Goal: Task Accomplishment & Management: Use online tool/utility

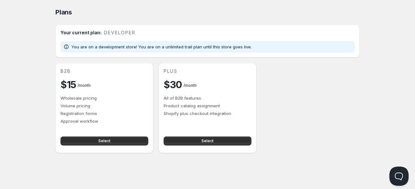
click at [53, 58] on div "Plans. This page is ready Plans Your current plan: developer You are on a devel…" at bounding box center [208, 76] width 320 height 153
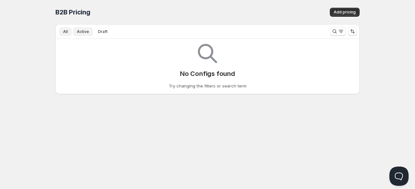
click at [86, 34] on button "Active" at bounding box center [83, 31] width 20 height 9
click at [98, 31] on span "Draft" at bounding box center [103, 31] width 10 height 5
click at [337, 30] on icon "Search and filter results" at bounding box center [335, 31] width 6 height 6
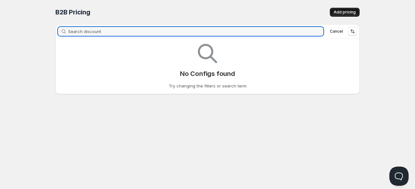
click at [347, 11] on span "Add pricing" at bounding box center [345, 12] width 22 height 5
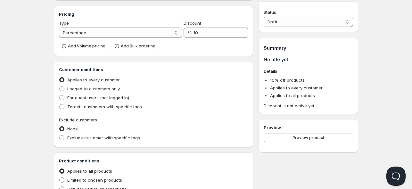
scroll to position [86, 0]
click at [62, 85] on label "Logged-in customers only" at bounding box center [89, 88] width 61 height 9
click at [60, 86] on input "Logged-in customers only" at bounding box center [59, 86] width 0 height 0
radio input "true"
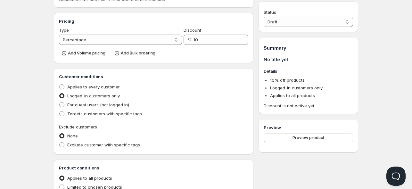
scroll to position [94, 0]
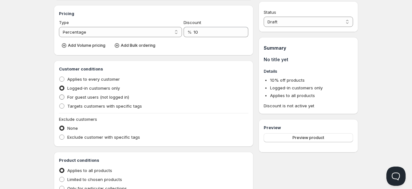
click at [62, 93] on span at bounding box center [61, 97] width 5 height 5
click at [60, 93] on input "For guest users (not logged in)" at bounding box center [59, 95] width 0 height 0
radio input "true"
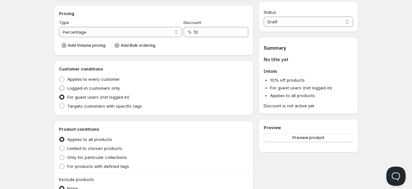
click at [61, 89] on span at bounding box center [61, 88] width 5 height 5
click at [60, 86] on input "Logged-in customers only" at bounding box center [59, 86] width 0 height 0
radio input "true"
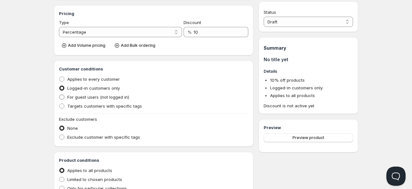
click at [62, 93] on span at bounding box center [61, 97] width 5 height 5
click at [60, 93] on input "For guest users (not logged in)" at bounding box center [59, 95] width 0 height 0
radio input "true"
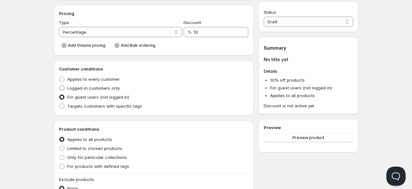
click at [62, 87] on span at bounding box center [61, 88] width 5 height 5
click at [60, 86] on input "Logged-in customers only" at bounding box center [59, 86] width 0 height 0
radio input "true"
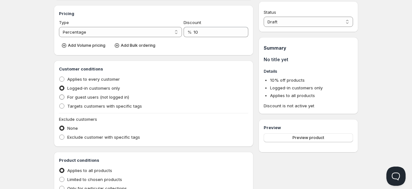
click at [62, 93] on span at bounding box center [61, 97] width 5 height 5
click at [60, 93] on input "For guest users (not logged in)" at bounding box center [59, 95] width 0 height 0
radio input "true"
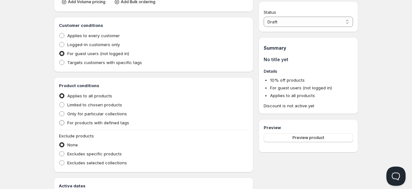
scroll to position [139, 0]
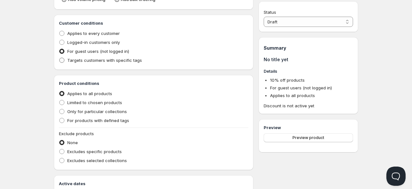
click at [59, 59] on span at bounding box center [62, 60] width 6 height 6
click at [59, 58] on input "Targets customers with specific tags" at bounding box center [59, 58] width 0 height 0
radio input "true"
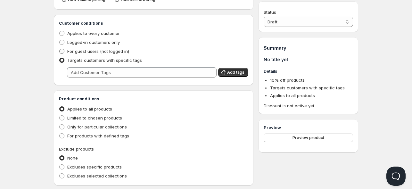
click at [63, 54] on span at bounding box center [61, 51] width 5 height 5
click at [60, 49] on input "For guest users (not logged in)" at bounding box center [59, 49] width 0 height 0
radio input "true"
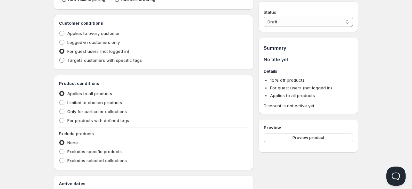
click at [63, 56] on label "Targets customers with specific tags" at bounding box center [100, 60] width 83 height 9
click at [60, 58] on input "Targets customers with specific tags" at bounding box center [59, 58] width 0 height 0
radio input "true"
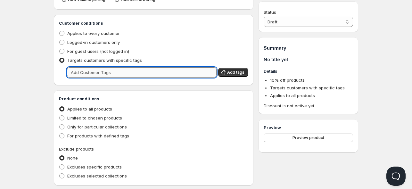
click at [93, 76] on input "text" at bounding box center [142, 72] width 150 height 10
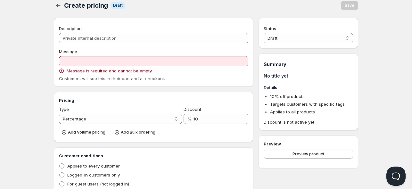
scroll to position [0, 0]
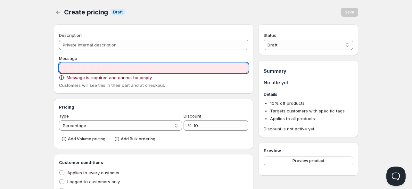
click at [138, 67] on input "Message" at bounding box center [153, 68] width 189 height 10
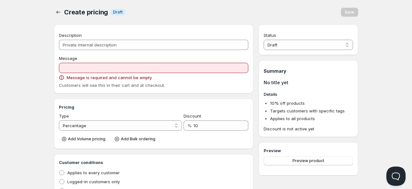
click at [232, 3] on div "Create pricing. This page is ready Create pricing Info Draft Save" at bounding box center [206, 12] width 305 height 24
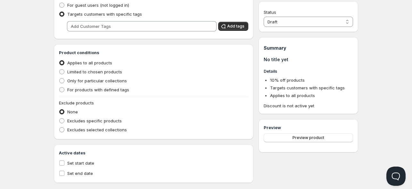
scroll to position [196, 0]
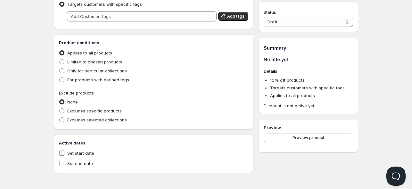
click at [64, 93] on input "Set start date" at bounding box center [61, 153] width 5 height 5
checkbox input "true"
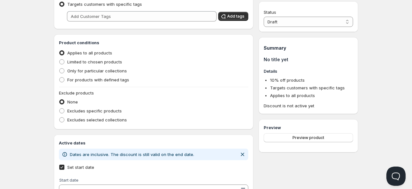
scroll to position [238, 0]
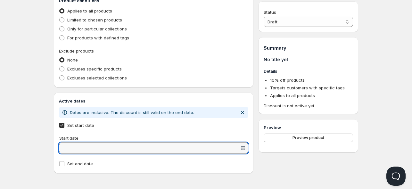
click at [64, 93] on input "Start date" at bounding box center [151, 148] width 180 height 10
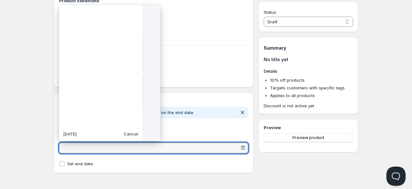
scroll to position [160299, 0]
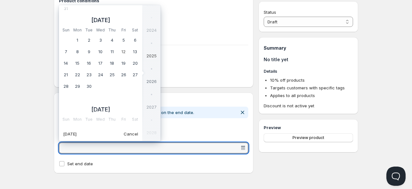
click at [198, 93] on vaadin-date-picker "Start date" at bounding box center [153, 143] width 189 height 24
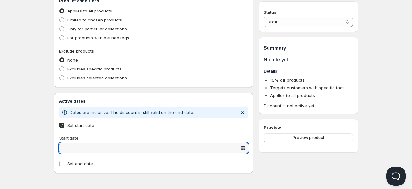
click at [244, 93] on div at bounding box center [243, 148] width 6 height 6
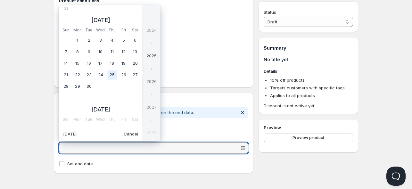
click at [110, 71] on td "25" at bounding box center [112, 75] width 12 height 12
type vaadin-date-picker "[DATE]"
type input "[DATE]"
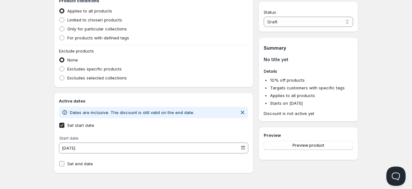
click at [64, 93] on input "Set end date" at bounding box center [61, 163] width 5 height 5
checkbox input "true"
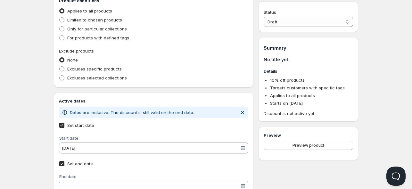
scroll to position [262, 0]
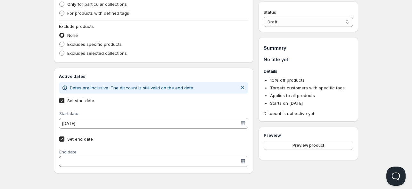
click at [245, 93] on div at bounding box center [243, 161] width 6 height 6
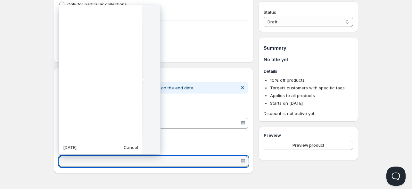
scroll to position [160299, 0]
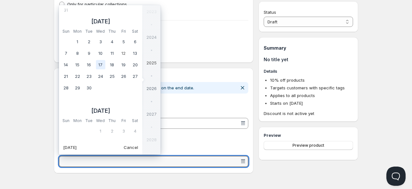
click at [98, 65] on td "17" at bounding box center [101, 65] width 12 height 12
type vaadin-date-picker "[DATE]"
type input "[DATE]"
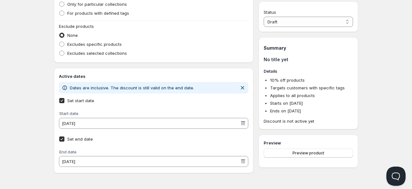
click at [61, 93] on input "Set start date" at bounding box center [61, 100] width 5 height 5
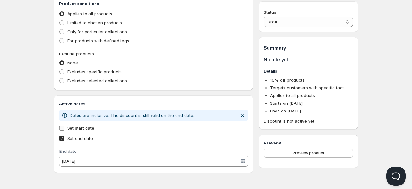
click at [61, 93] on span at bounding box center [62, 128] width 6 height 6
click at [61, 93] on input "Set start date" at bounding box center [61, 128] width 5 height 5
checkbox input "true"
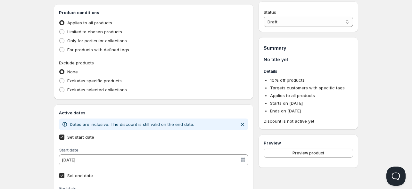
scroll to position [218, 0]
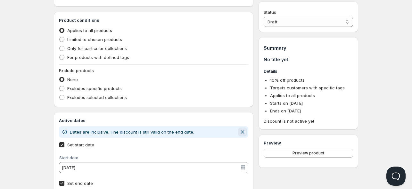
click at [244, 93] on icon "Dismiss notification" at bounding box center [242, 132] width 6 height 6
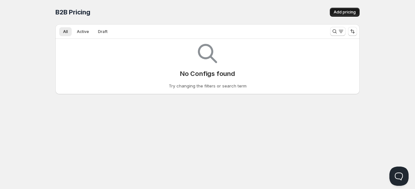
click at [335, 10] on span "Add pricing" at bounding box center [345, 12] width 22 height 5
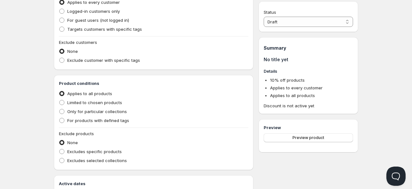
scroll to position [204, 0]
